Goal: Task Accomplishment & Management: Use online tool/utility

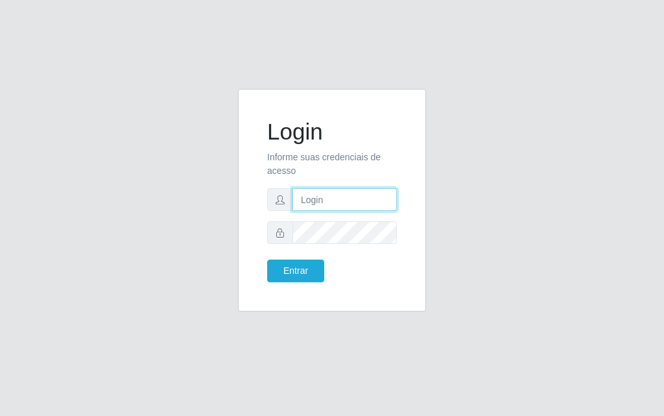
click at [303, 201] on input "text" at bounding box center [344, 199] width 104 height 23
type input "[PERSON_NAME]"
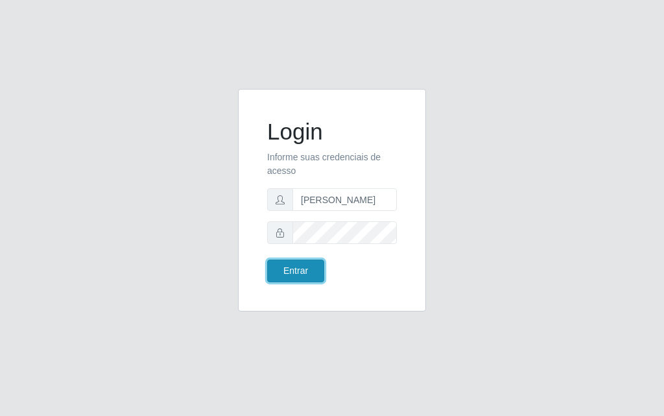
click at [297, 264] on button "Entrar" at bounding box center [295, 270] width 57 height 23
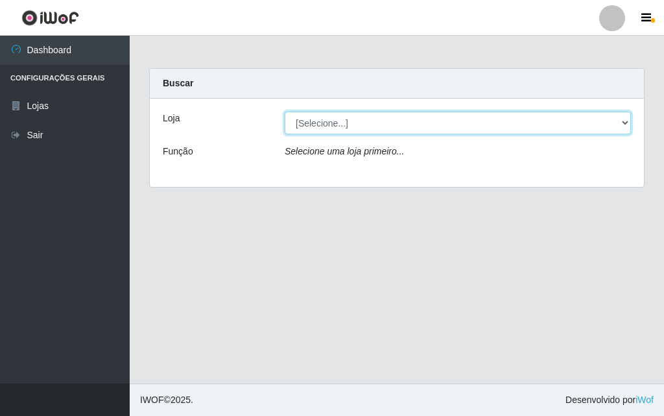
click at [624, 128] on select "[Selecione...] Divino Fogão - [GEOGRAPHIC_DATA]" at bounding box center [458, 123] width 346 height 23
select select "499"
click at [285, 112] on select "[Selecione...] Divino Fogão - [GEOGRAPHIC_DATA]" at bounding box center [458, 123] width 346 height 23
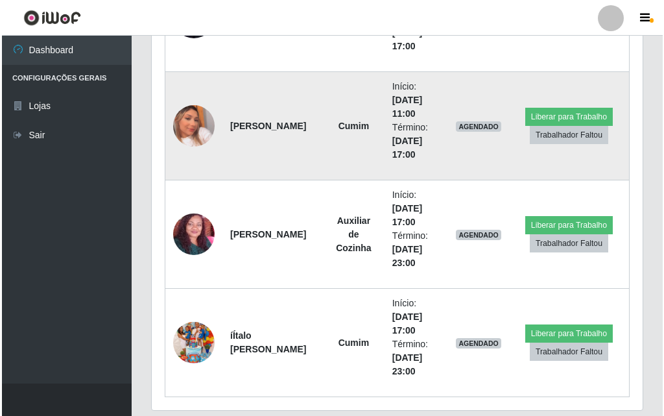
scroll to position [648, 0]
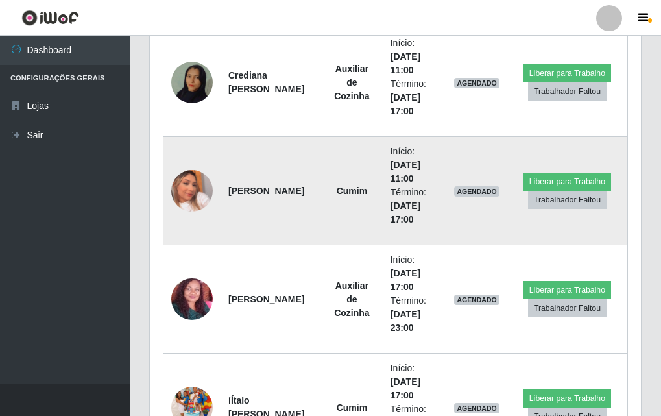
click at [207, 193] on img at bounding box center [191, 191] width 41 height 74
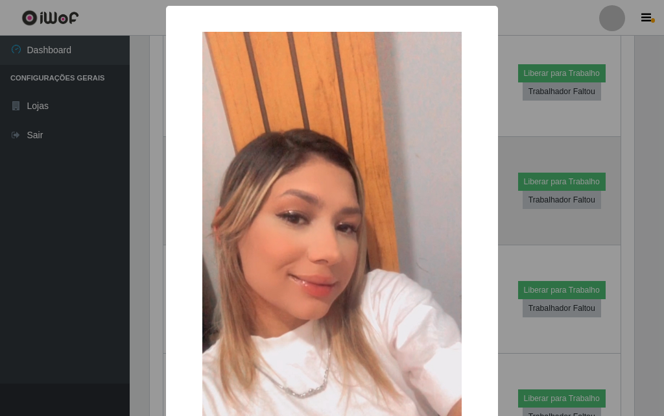
scroll to position [269, 484]
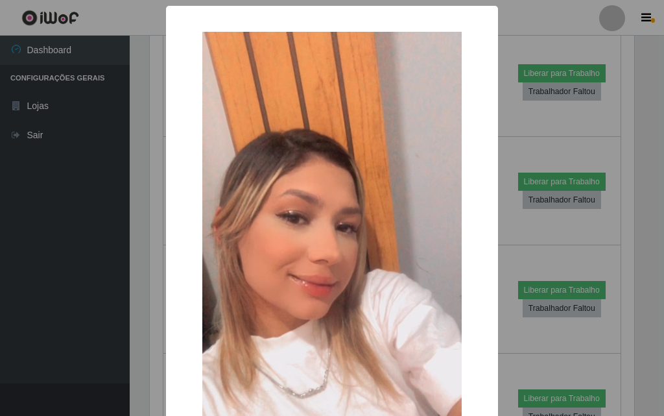
click at [322, 257] on img at bounding box center [331, 262] width 259 height 461
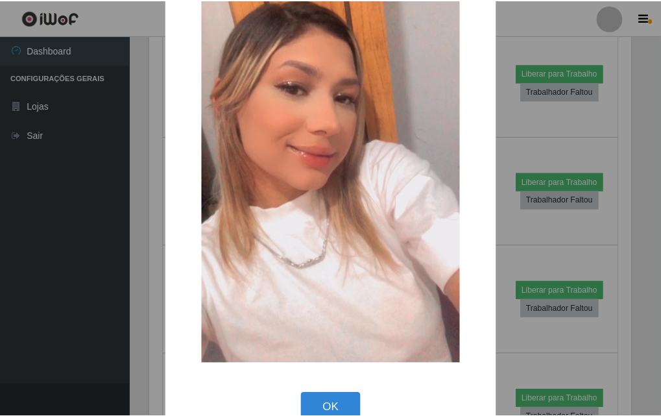
scroll to position [0, 0]
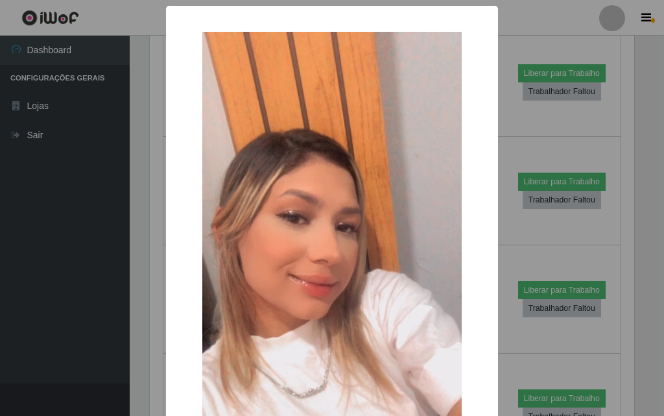
click at [43, 194] on div "× OK Cancel" at bounding box center [332, 208] width 664 height 416
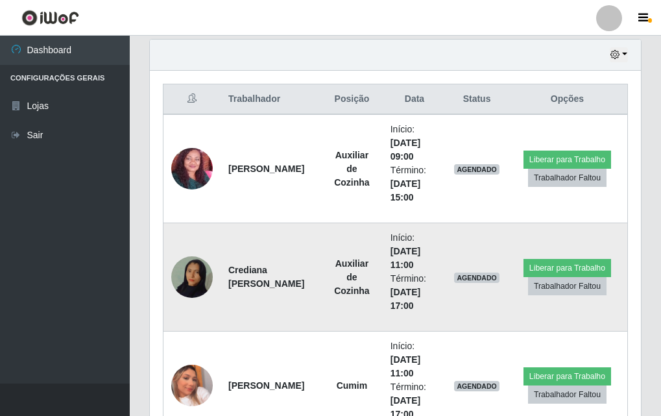
scroll to position [519, 0]
